Goal: Information Seeking & Learning: Check status

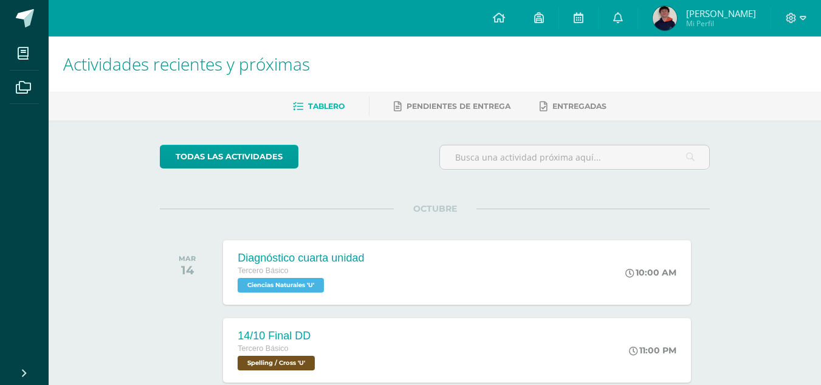
click at [677, 17] on img at bounding box center [665, 18] width 24 height 24
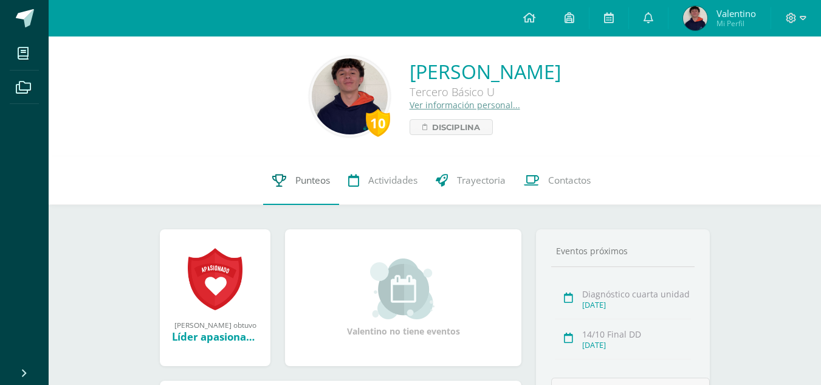
click at [308, 188] on link "Punteos" at bounding box center [301, 180] width 76 height 49
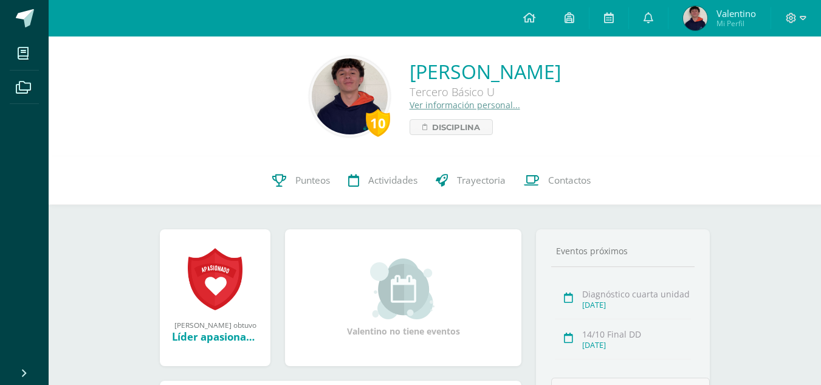
drag, startPoint x: 577, startPoint y: 287, endPoint x: 438, endPoint y: 253, distance: 144.0
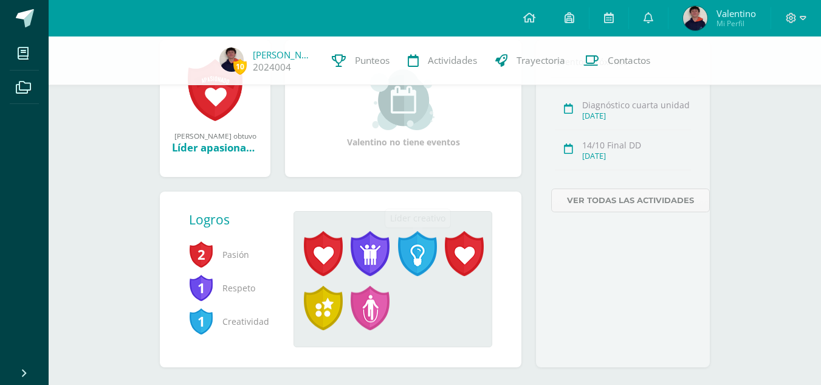
scroll to position [205, 0]
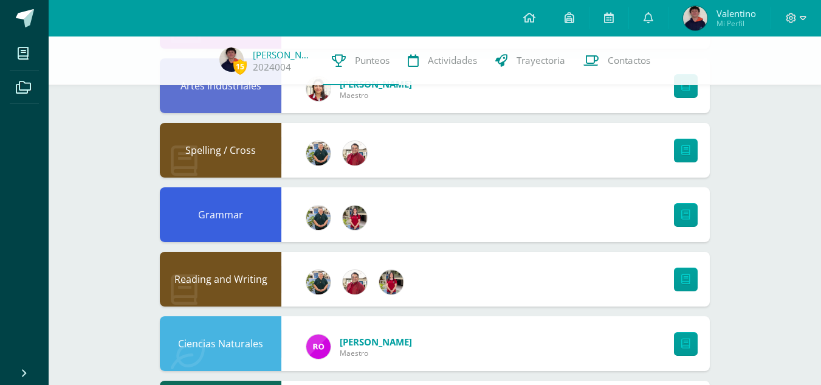
scroll to position [669, 0]
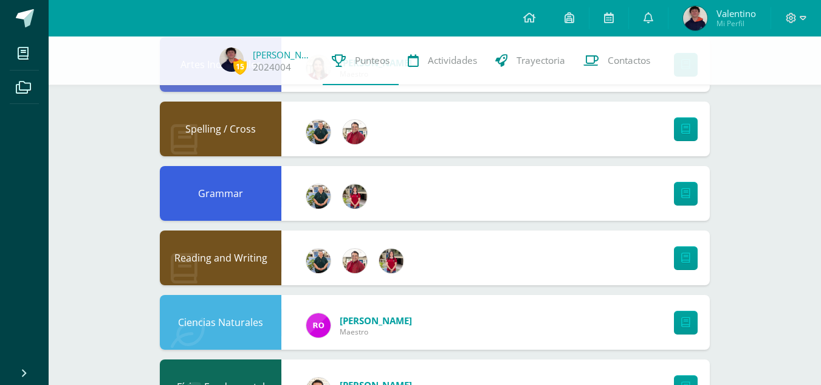
click at [708, 183] on div at bounding box center [683, 193] width 54 height 55
click at [687, 194] on icon at bounding box center [685, 193] width 9 height 10
